Goal: Task Accomplishment & Management: Use online tool/utility

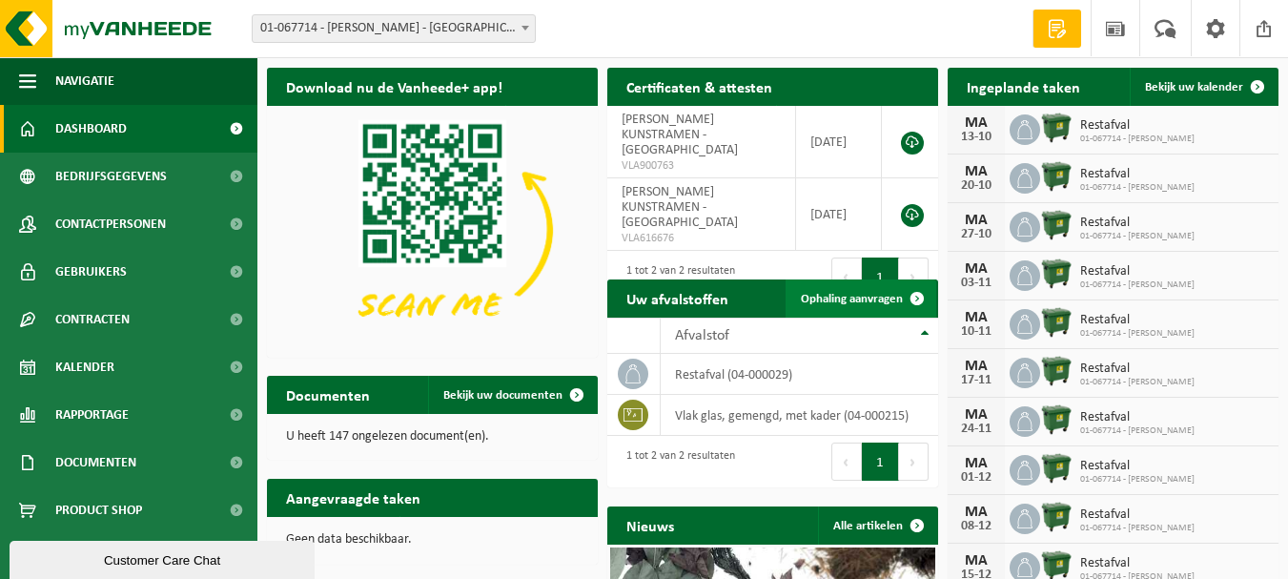
click at [821, 297] on span "Ophaling aanvragen" at bounding box center [852, 299] width 102 height 12
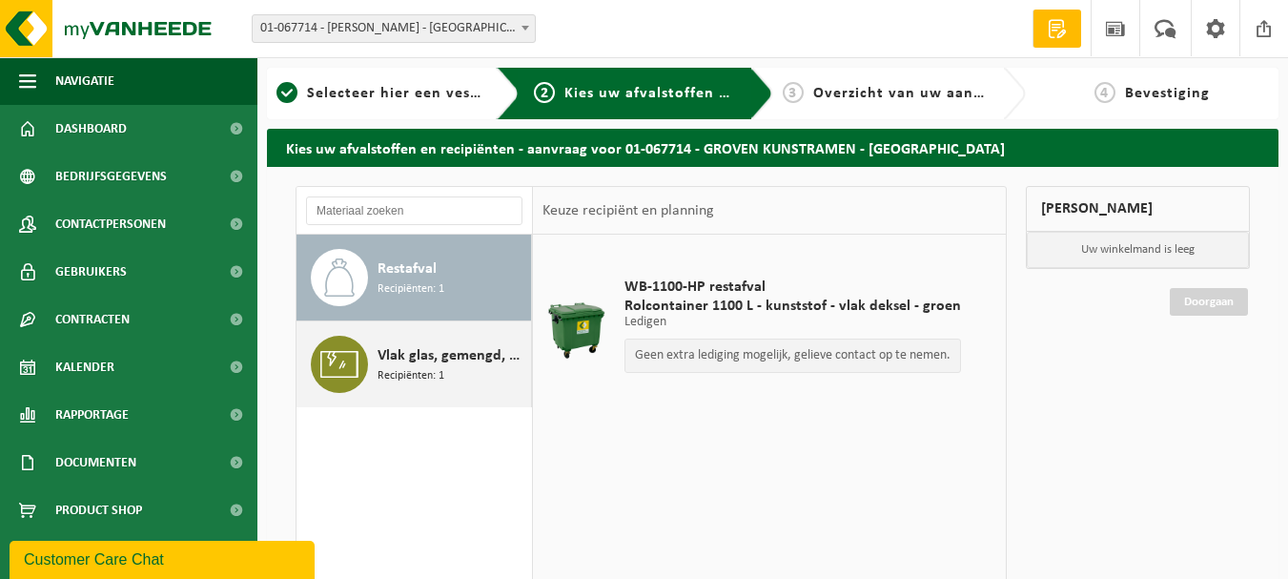
click at [373, 376] on div "Vlak glas, gemengd, met kader Recipiënten: 1" at bounding box center [413, 364] width 235 height 86
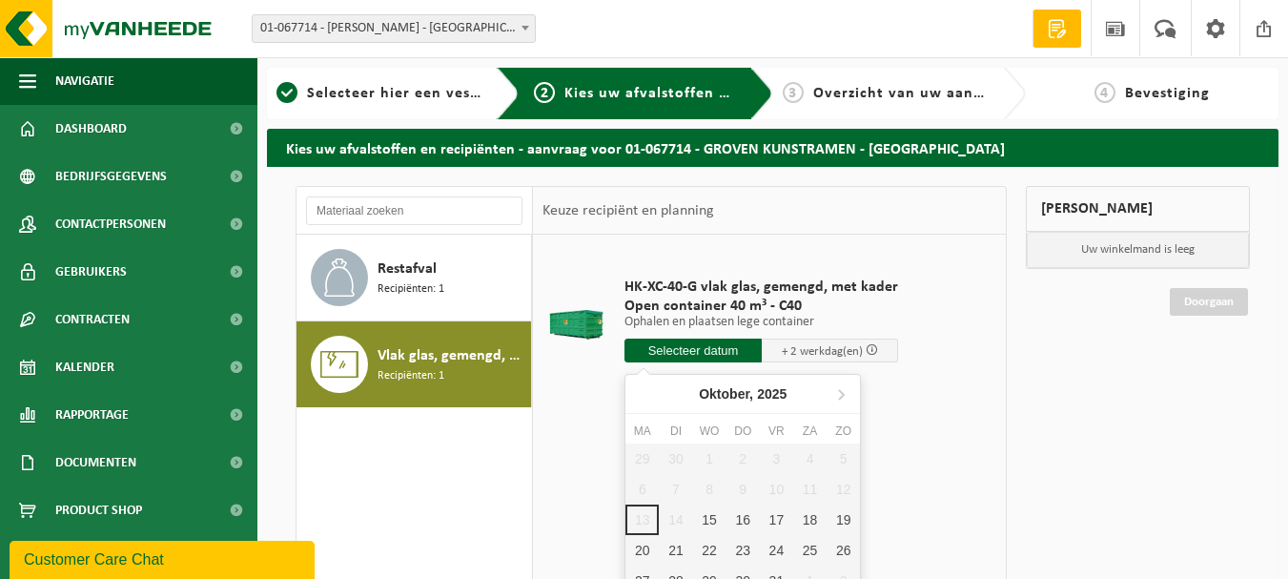
click at [710, 352] on input "text" at bounding box center [692, 350] width 137 height 24
click at [711, 521] on div "15" at bounding box center [709, 519] width 33 height 31
type input "Van 2025-10-15"
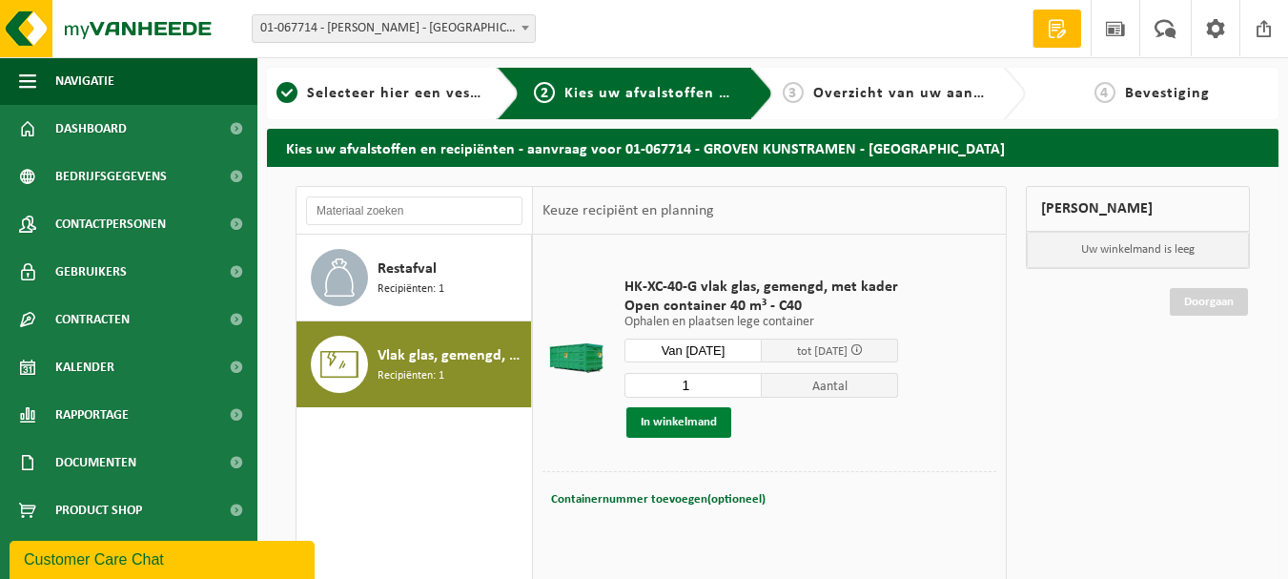
click at [672, 418] on button "In winkelmand" at bounding box center [678, 422] width 105 height 31
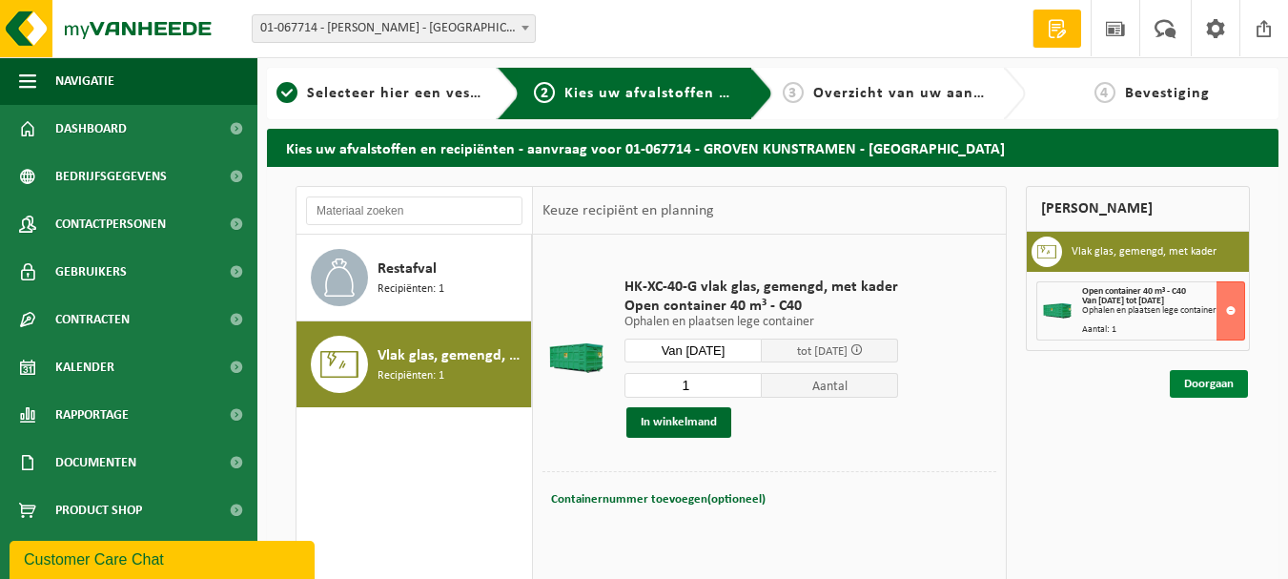
click at [1194, 383] on link "Doorgaan" at bounding box center [1209, 384] width 78 height 28
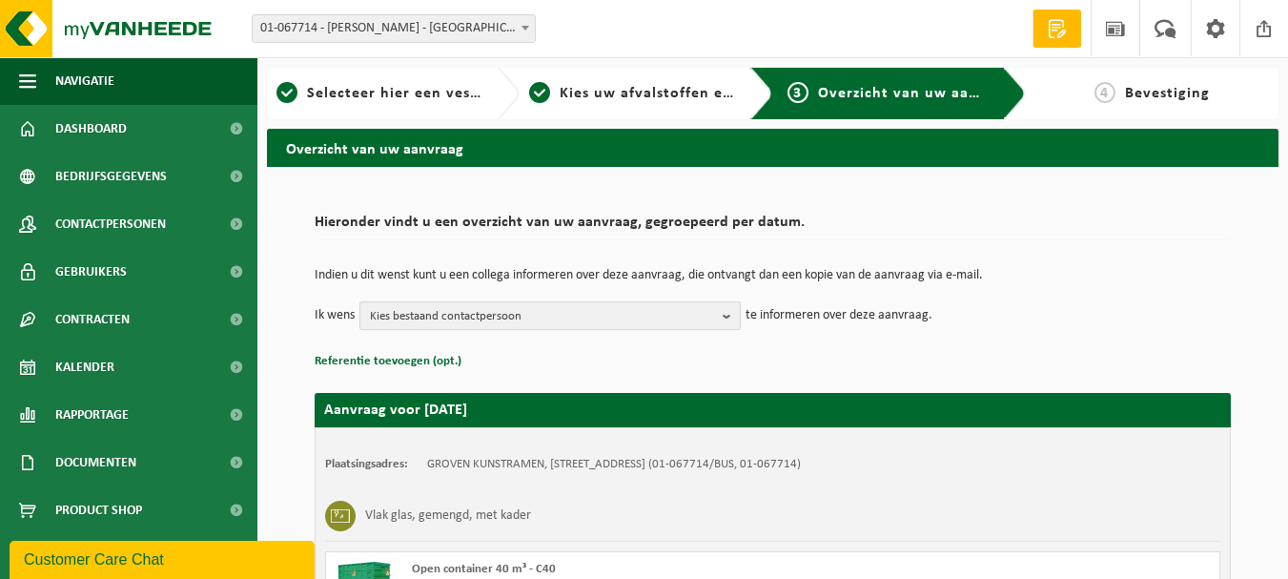
click at [727, 316] on b "button" at bounding box center [731, 315] width 17 height 27
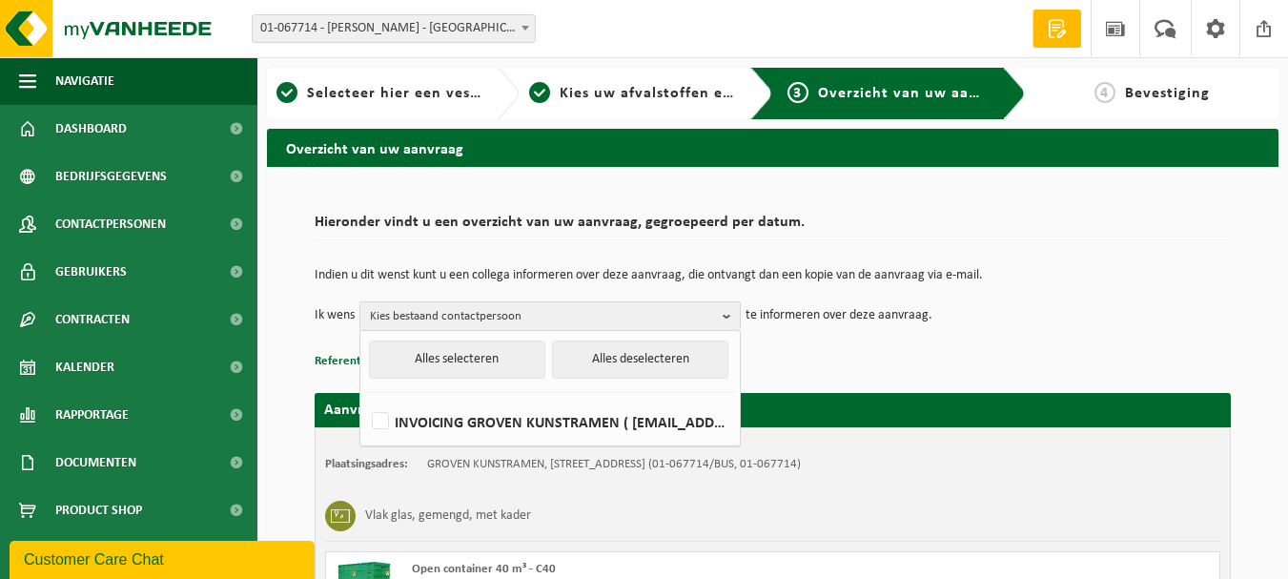
click at [826, 356] on p "Referentie toevoegen (opt.)" at bounding box center [773, 361] width 916 height 25
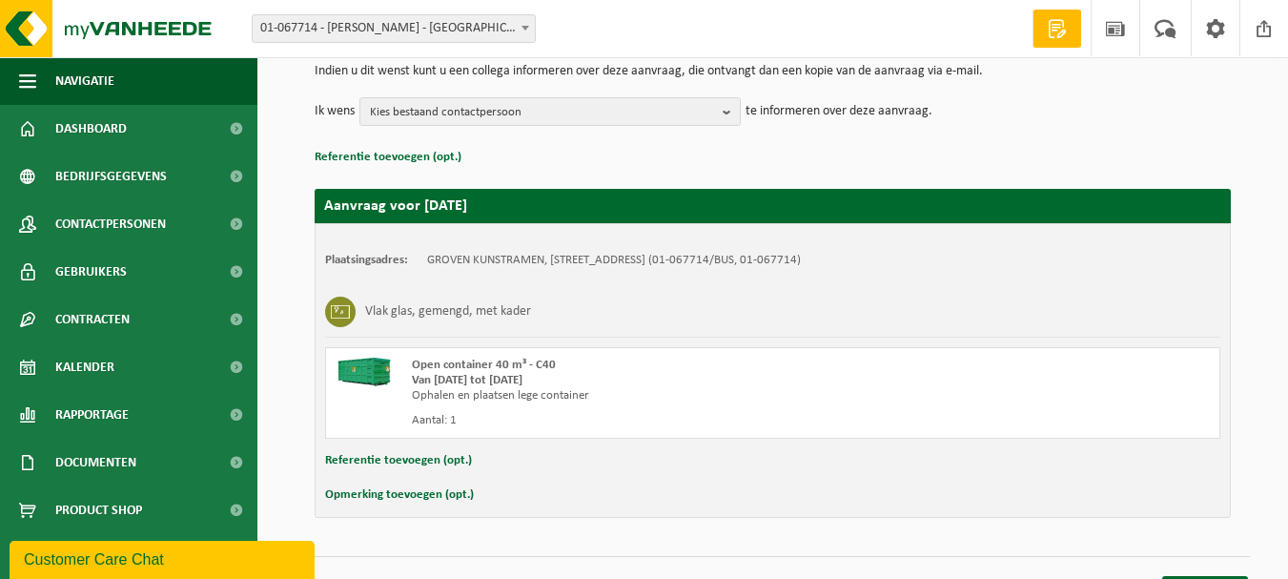
scroll to position [239, 0]
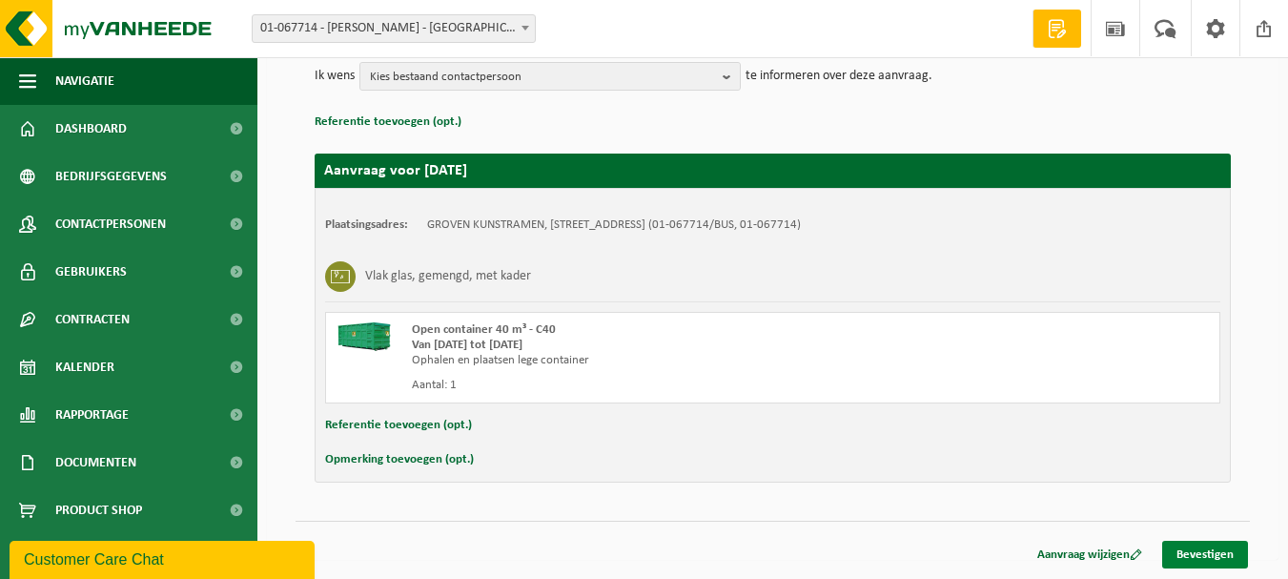
click at [1169, 549] on link "Bevestigen" at bounding box center [1205, 555] width 86 height 28
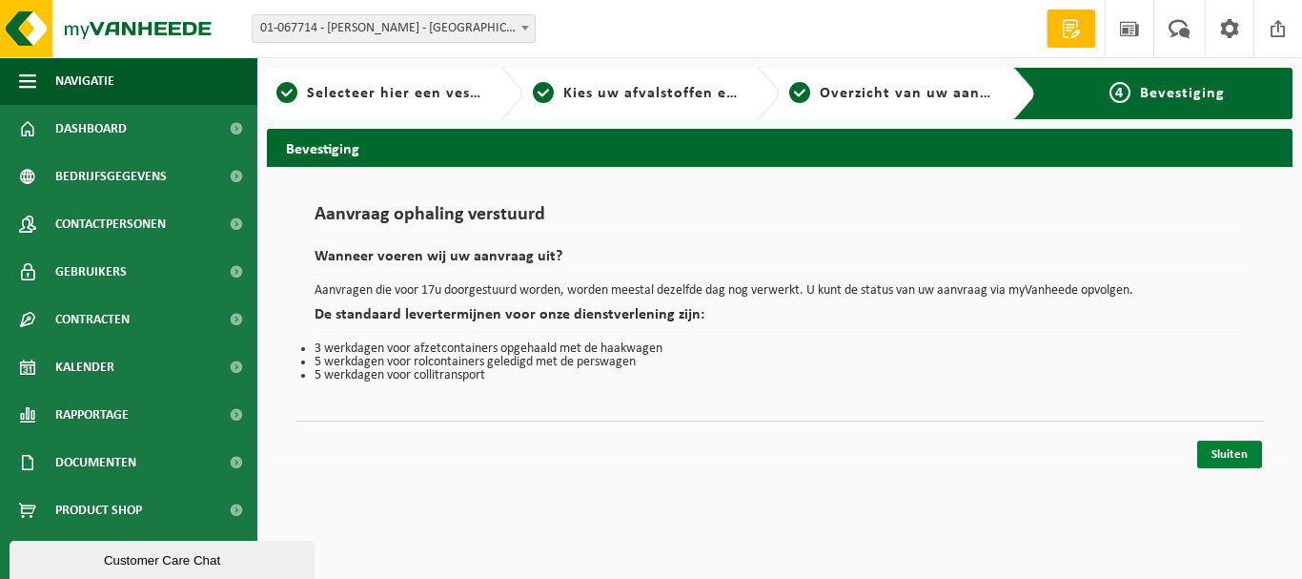
click at [1227, 453] on link "Sluiten" at bounding box center [1229, 454] width 65 height 28
